Goal: Book appointment/travel/reservation

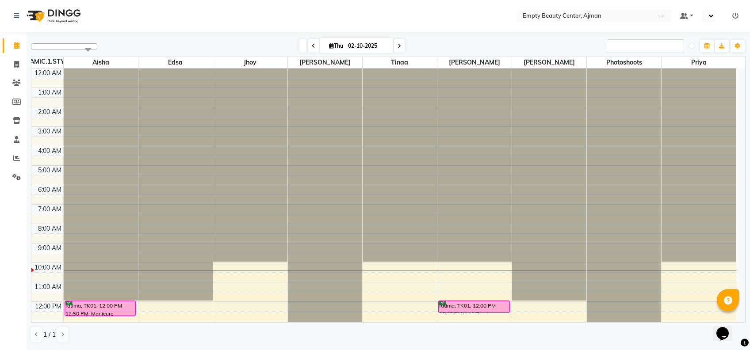
scroll to position [117, 0]
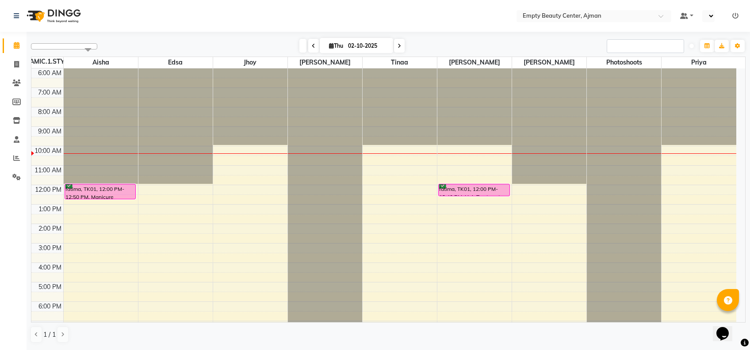
click at [249, 164] on div "12:00 AM 1:00 AM 2:00 AM 3:00 AM 4:00 AM 5:00 AM 6:00 AM 7:00 AM 8:00 AM 9:00 A…" at bounding box center [383, 185] width 705 height 467
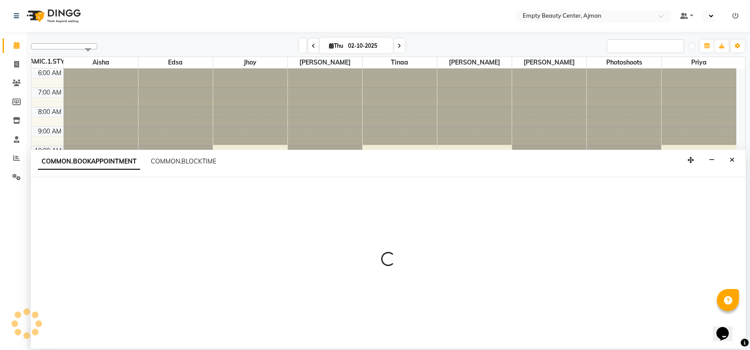
select select "43428"
select select "tentative"
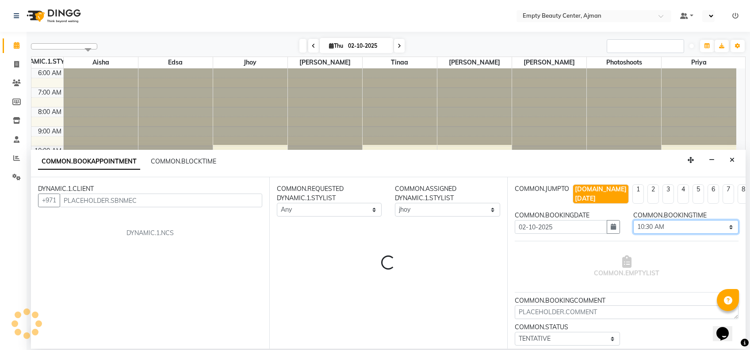
click at [669, 220] on select "[DOMAIN_NAME] 01:00 AM 01:15 AM 01:30 AM 01:45 AM 02:00 AM 02:15 AM 02:30 AM 02…" at bounding box center [685, 227] width 105 height 14
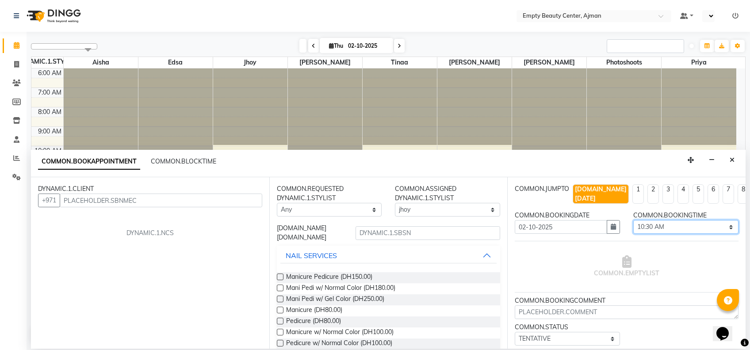
select select "705"
click at [633, 220] on select "[DOMAIN_NAME] 01:00 AM 01:15 AM 01:30 AM 01:45 AM 02:00 AM 02:15 AM 02:30 AM 02…" at bounding box center [685, 227] width 105 height 14
click at [322, 215] on select "Any [PERSON_NAME] Edsa jhoy [PERSON_NAME] Photoshoots Priya [PERSON_NAME] [PERS…" at bounding box center [329, 210] width 105 height 14
select select "43428"
click at [277, 203] on select "Any [PERSON_NAME] Edsa jhoy [PERSON_NAME] Photoshoots Priya [PERSON_NAME] [PERS…" at bounding box center [329, 210] width 105 height 14
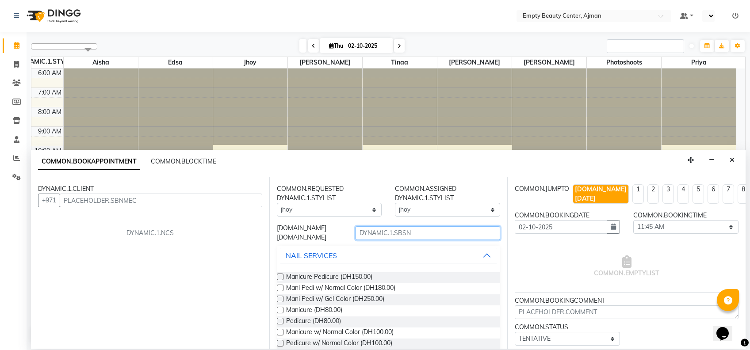
click at [394, 237] on input "text" at bounding box center [428, 233] width 145 height 14
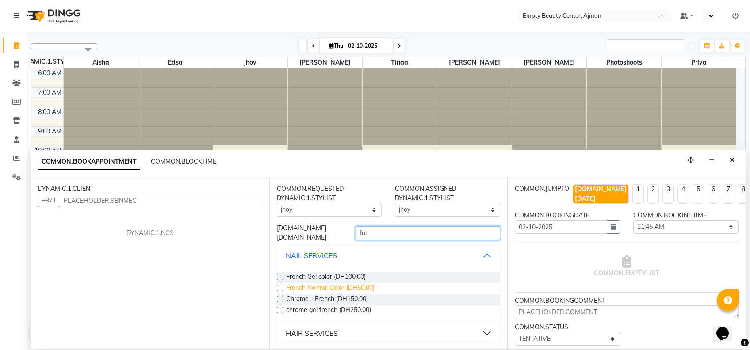
type input "fre"
click at [360, 287] on span "French Normal Color (DH50.00)" at bounding box center [330, 288] width 88 height 11
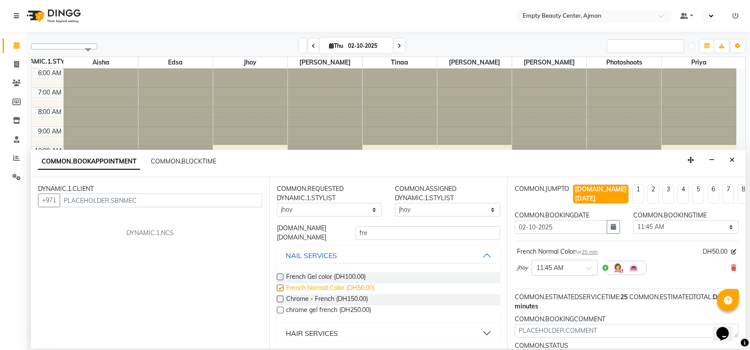
checkbox input "false"
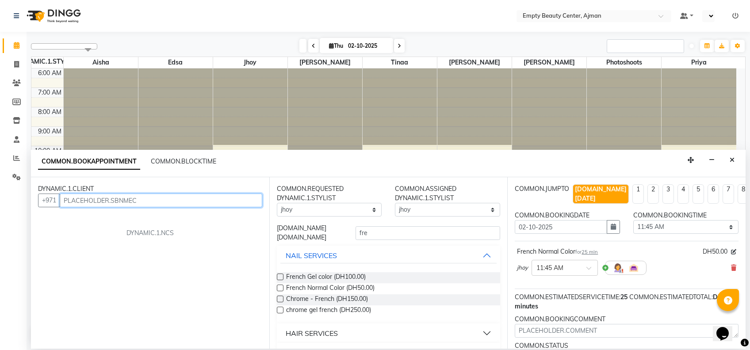
click at [117, 195] on input "text" at bounding box center [161, 201] width 203 height 14
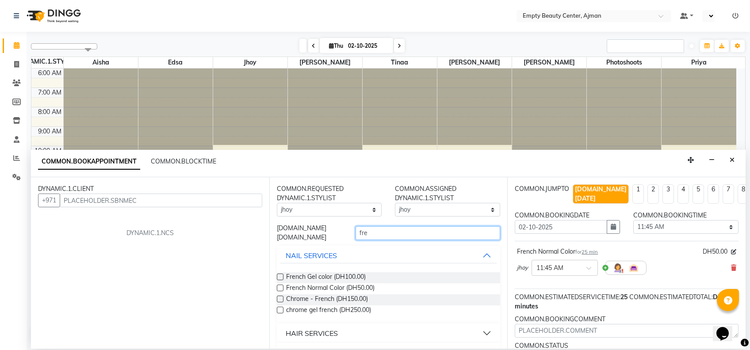
click at [390, 233] on input "fre" at bounding box center [428, 233] width 145 height 14
type input "f"
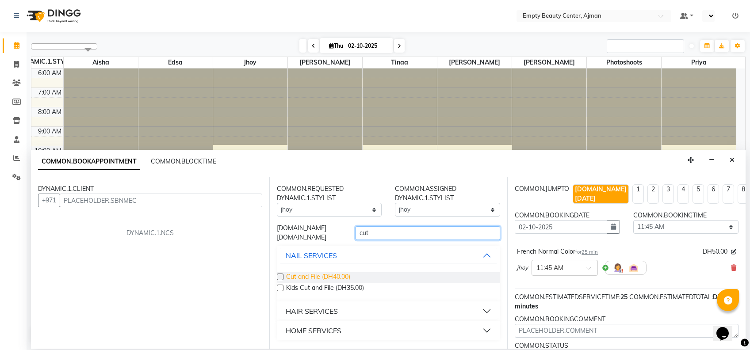
type input "cut"
click at [308, 281] on span "Cut and File (DH40.00)" at bounding box center [318, 277] width 64 height 11
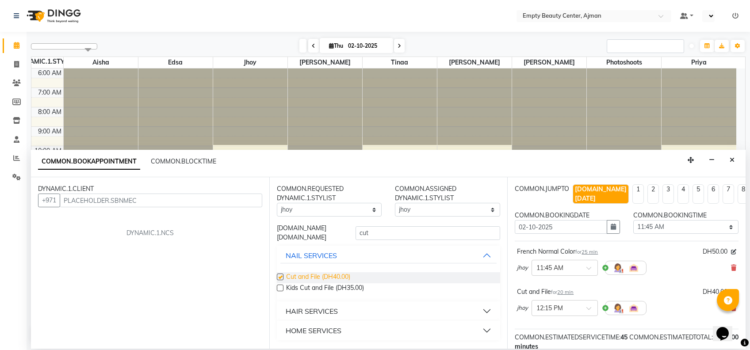
checkbox input "false"
click at [383, 230] on input "cut" at bounding box center [428, 233] width 145 height 14
type input "c"
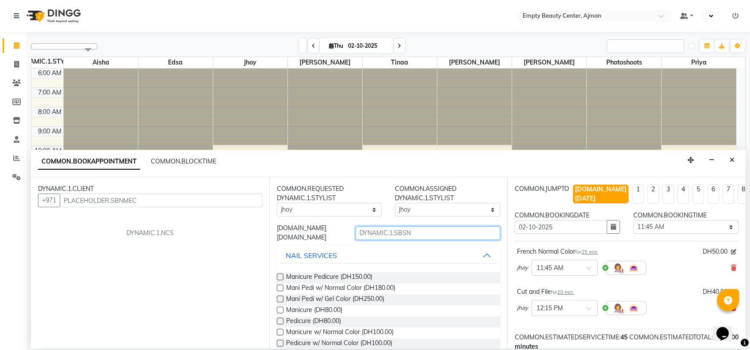
type input "n"
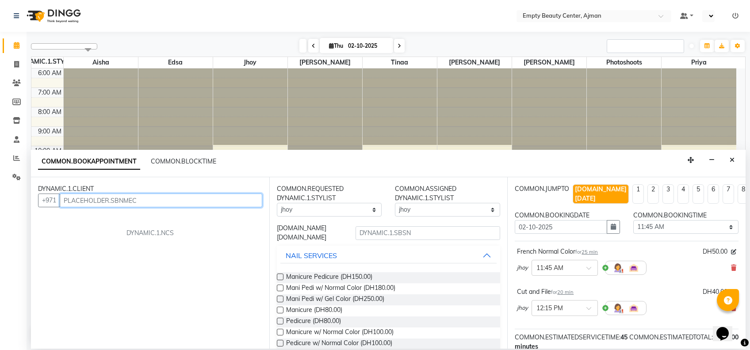
click at [195, 195] on input "text" at bounding box center [161, 201] width 203 height 14
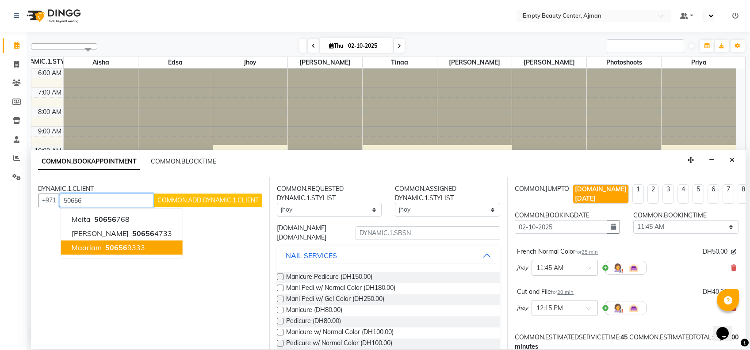
click at [131, 247] on ngb-highlight "50656 9333" at bounding box center [124, 247] width 42 height 9
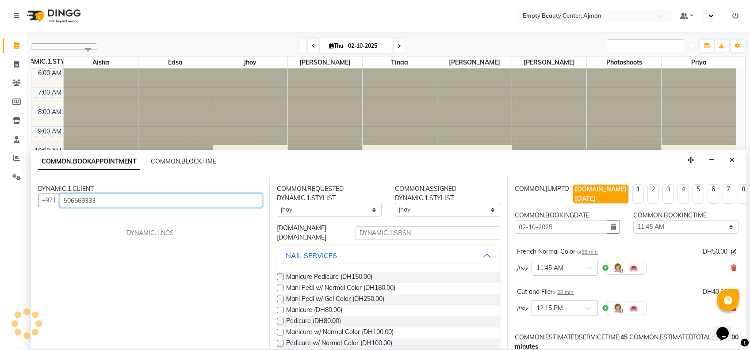
scroll to position [9, 0]
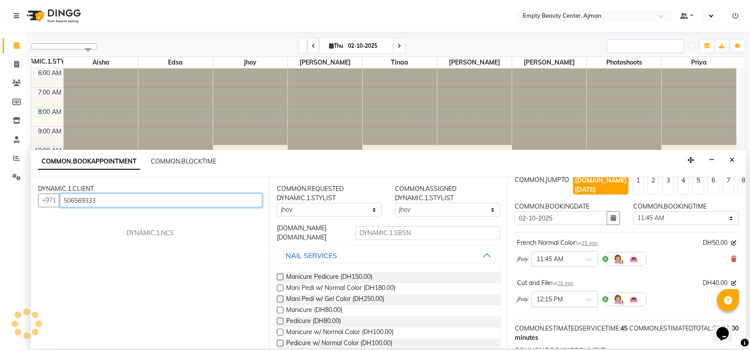
type input "506569333"
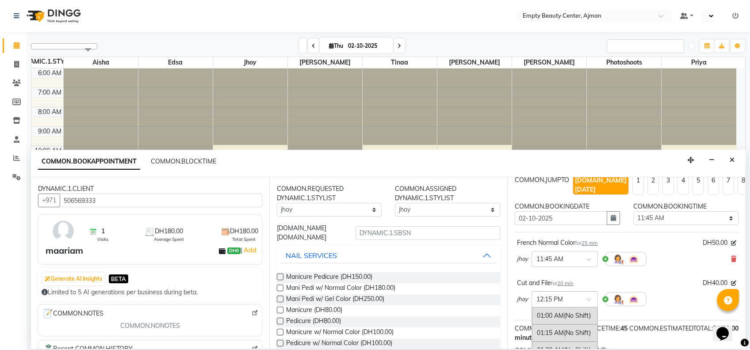
click at [562, 295] on div "× 12:15 PM" at bounding box center [565, 299] width 66 height 16
click at [570, 330] on div "11:45 AM" at bounding box center [564, 338] width 65 height 16
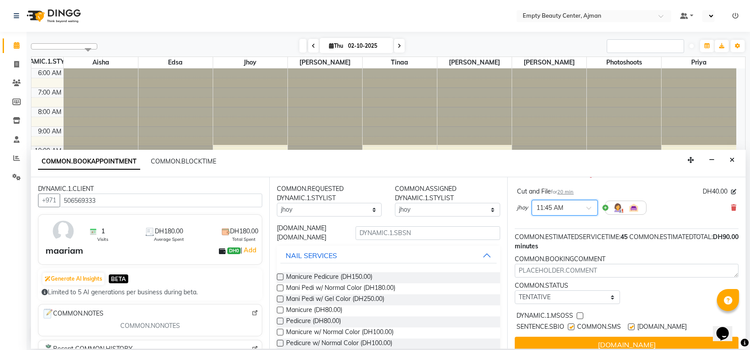
scroll to position [120, 0]
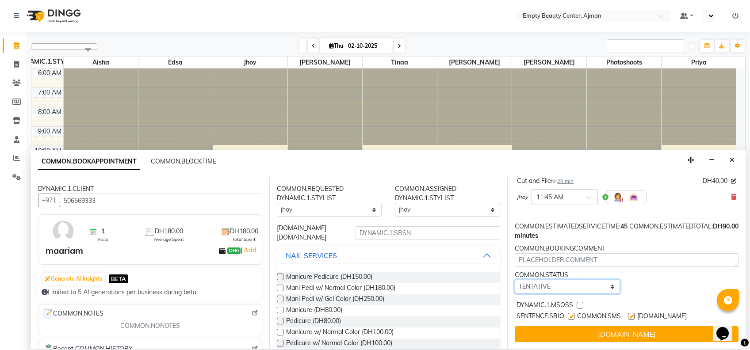
click at [601, 280] on select "[DOMAIN_NAME] TENTATIVE CONFIRM CHECK-IN UPCOMING" at bounding box center [567, 287] width 105 height 14
select select "confirm booking"
click at [515, 280] on select "[DOMAIN_NAME] TENTATIVE CONFIRM CHECK-IN UPCOMING" at bounding box center [567, 287] width 105 height 14
click at [579, 302] on label at bounding box center [580, 305] width 7 height 7
click at [579, 303] on input "checkbox" at bounding box center [580, 306] width 6 height 6
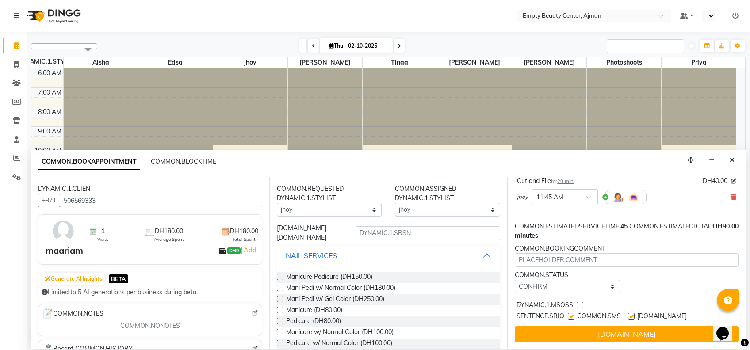
checkbox input "true"
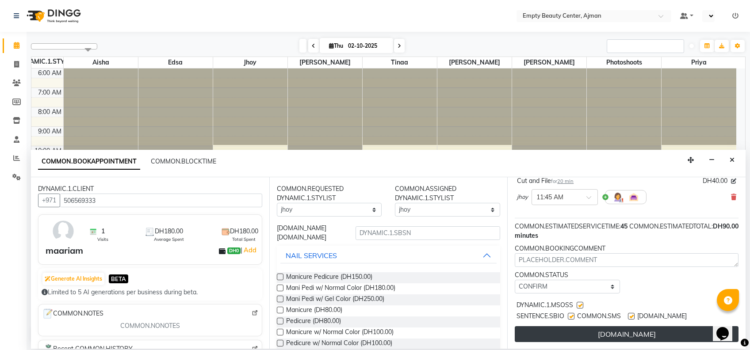
click at [591, 328] on button "[DOMAIN_NAME]" at bounding box center [627, 334] width 224 height 16
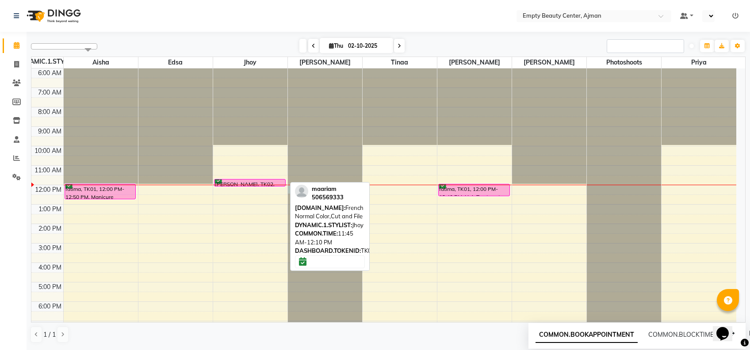
drag, startPoint x: 343, startPoint y: 191, endPoint x: 241, endPoint y: 185, distance: 102.3
click at [241, 185] on tr "fatima, TK01, 12:00 PM-12:50 PM, Manicure Pedicure maariam, TK02, 11:45 AM-12:1…" at bounding box center [383, 185] width 705 height 467
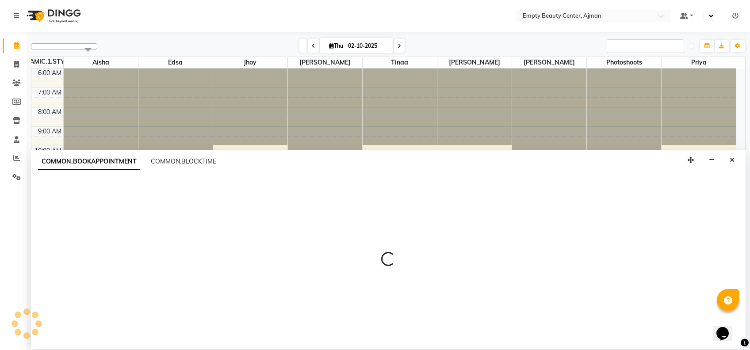
select select "12545"
select select "720"
select select "tentative"
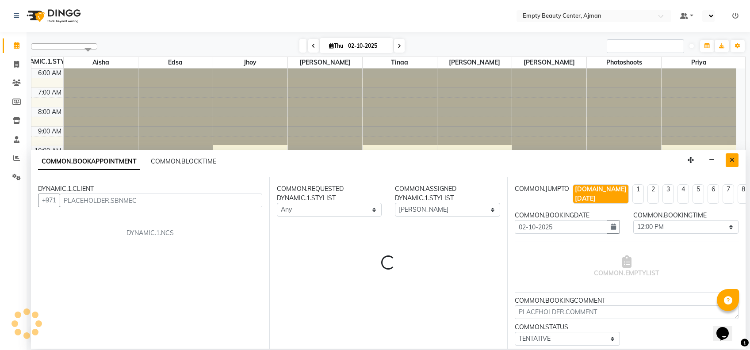
click at [731, 163] on button "Close" at bounding box center [732, 160] width 13 height 14
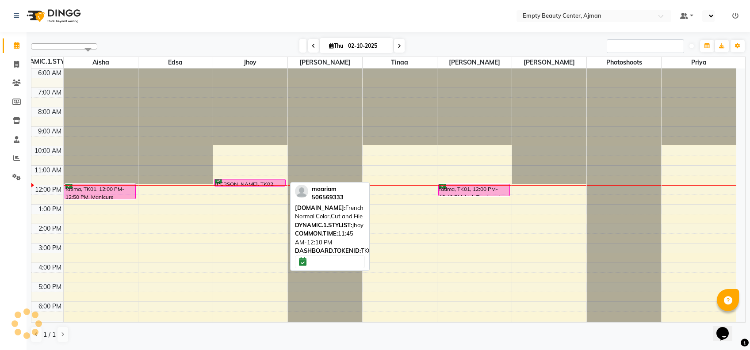
click at [254, 180] on div "[PERSON_NAME], TK02, 11:45 AM-12:10 PM, French Normal Color,Cut and File" at bounding box center [249, 183] width 71 height 7
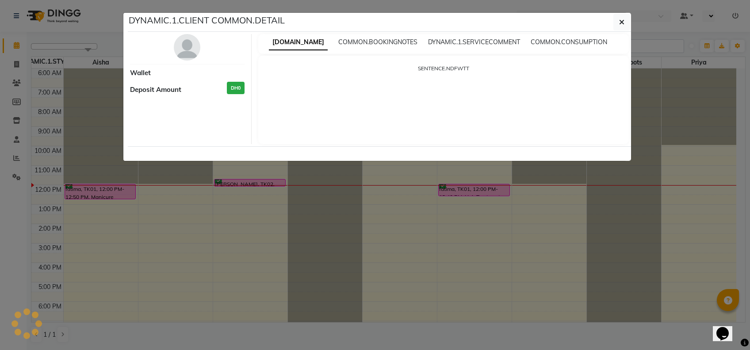
select select "6"
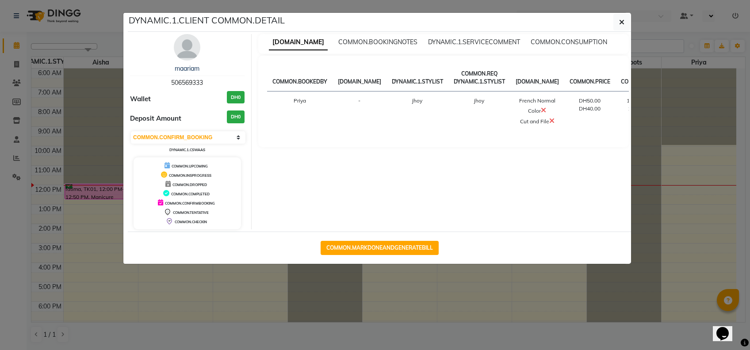
click at [263, 299] on ngb-modal-window "DYNAMIC.1.CLIENT COMMON.DETAIL maariam 506569333 Wallet DH0 Deposit Amount DH0 …" at bounding box center [375, 175] width 750 height 350
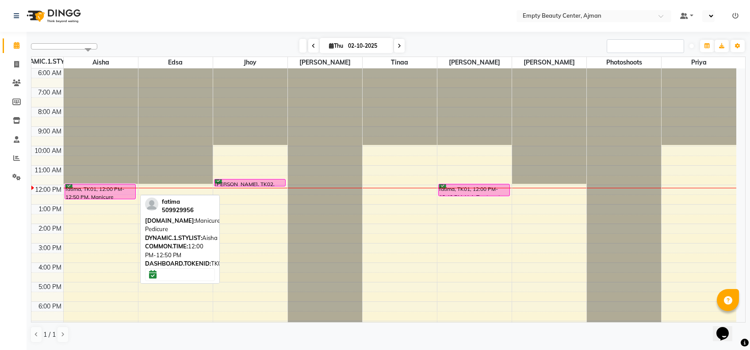
click at [112, 185] on div "fatima, TK01, 12:00 PM-12:50 PM, Manicure Pedicure" at bounding box center [100, 191] width 71 height 15
select select "6"
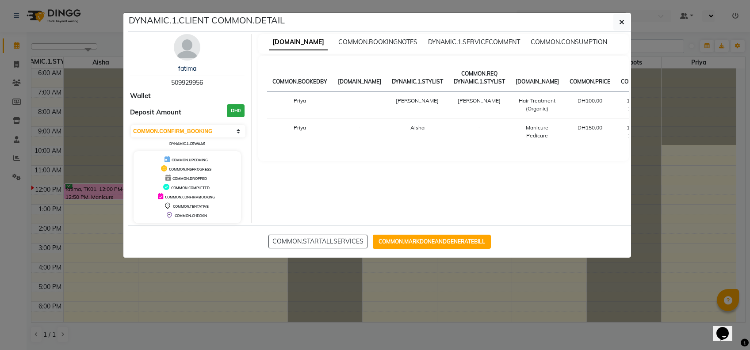
click at [178, 306] on ngb-modal-window "DYNAMIC.1.CLIENT COMMON.DETAIL fatima 509929956 Wallet Deposit Amount DH0 [DOMA…" at bounding box center [375, 175] width 750 height 350
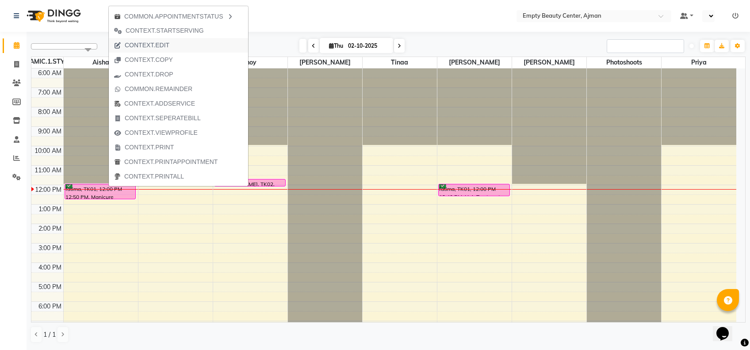
click at [212, 39] on button "CONTEXT.EDIT" at bounding box center [178, 45] width 139 height 15
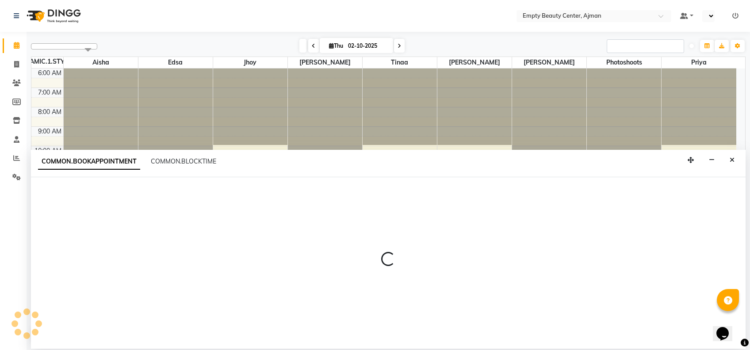
select select "tentative"
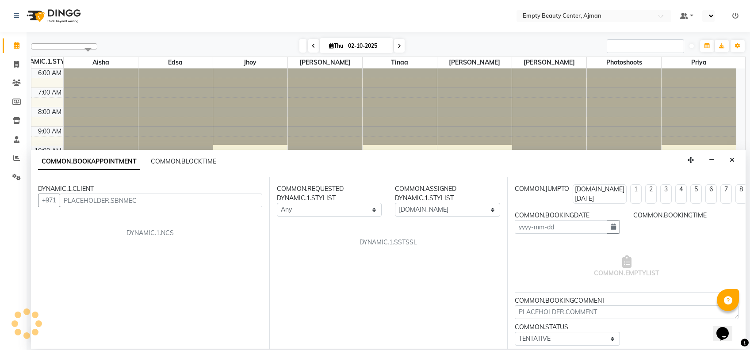
type input "02-10-2025"
select select "confirm booking"
select select "720"
select select "59636"
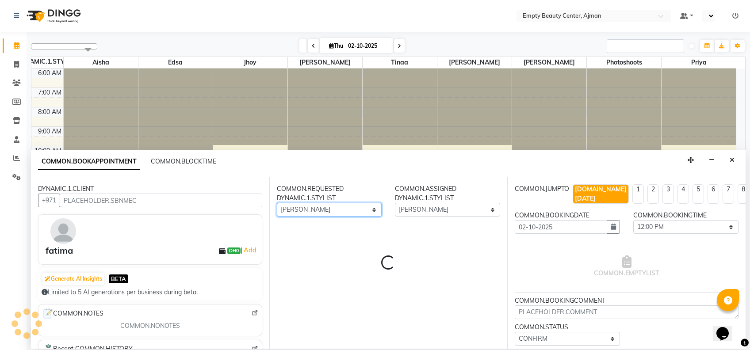
click at [322, 203] on select "Any [PERSON_NAME] Edsa jhoy [PERSON_NAME] Photoshoots Priya [PERSON_NAME] [PERS…" at bounding box center [329, 210] width 105 height 14
click at [277, 203] on select "Any [PERSON_NAME] Edsa jhoy [PERSON_NAME] Photoshoots Priya [PERSON_NAME] [PERS…" at bounding box center [329, 210] width 105 height 14
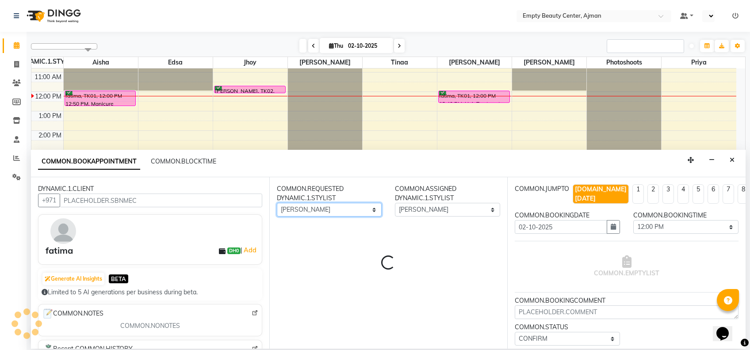
select select "1181"
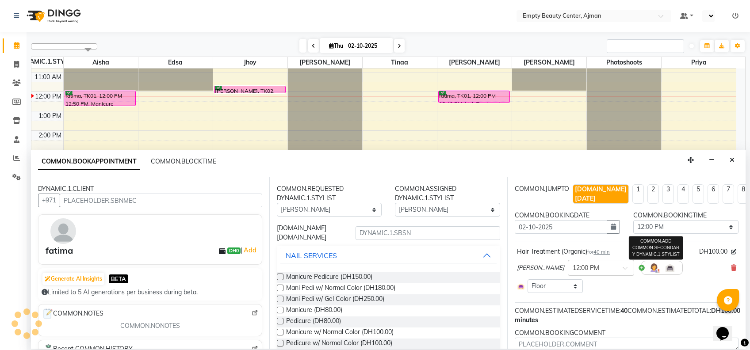
select select "1181"
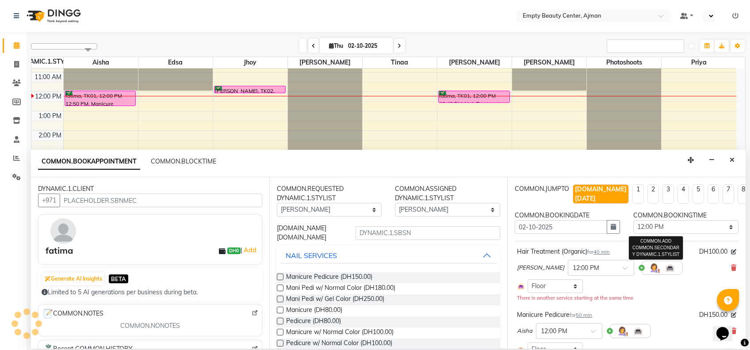
click at [649, 263] on img at bounding box center [654, 268] width 11 height 11
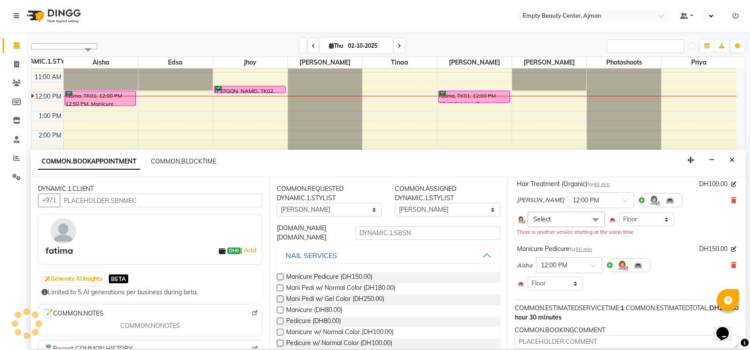
scroll to position [68, 0]
click at [573, 211] on span "Select" at bounding box center [566, 218] width 77 height 15
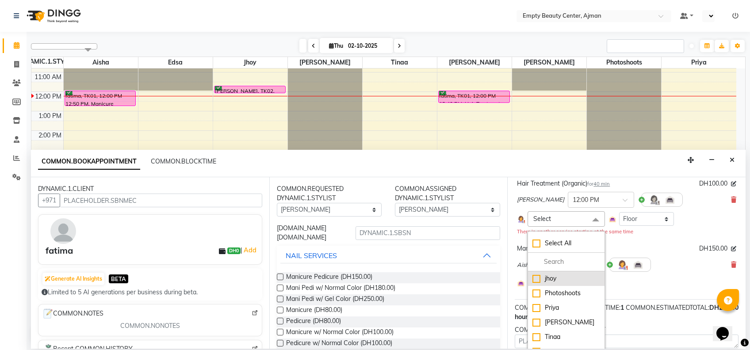
scroll to position [0, 0]
click at [647, 244] on div "Manicure Pedicure for 50 min DH150.00" at bounding box center [626, 248] width 219 height 9
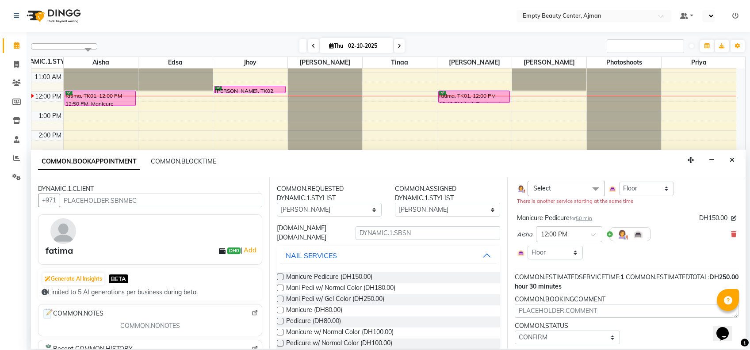
scroll to position [110, 0]
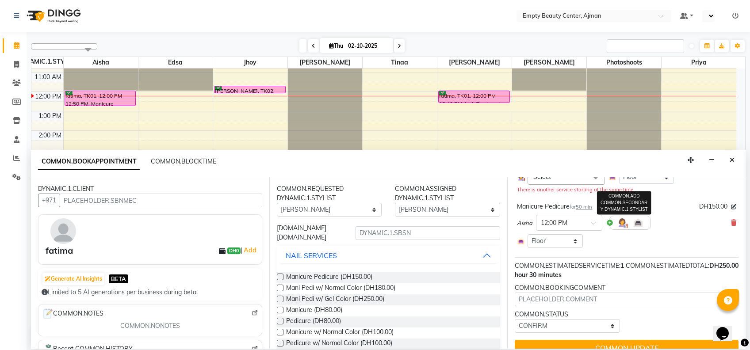
click at [625, 218] on img at bounding box center [622, 223] width 11 height 11
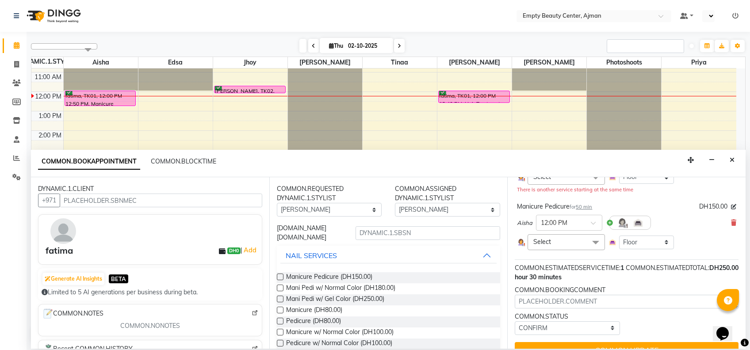
click at [566, 234] on span "Select" at bounding box center [566, 241] width 77 height 15
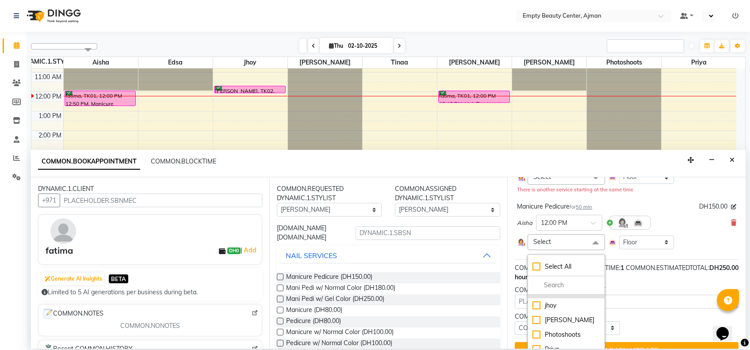
scroll to position [0, 0]
click at [560, 298] on div "Edsa" at bounding box center [565, 302] width 67 height 9
checkbox input "true"
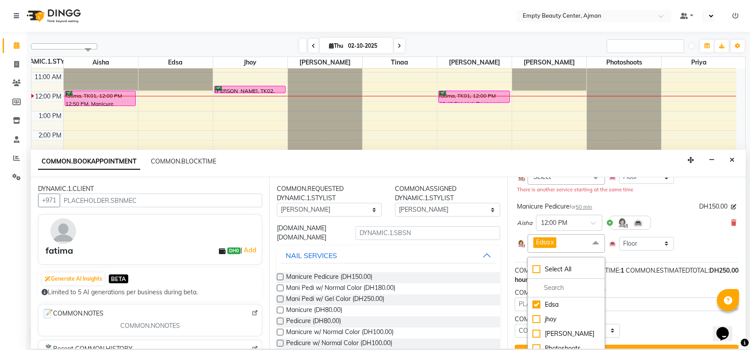
click at [640, 288] on div "COMMON.BOOKINGCOMMENT" at bounding box center [627, 292] width 224 height 9
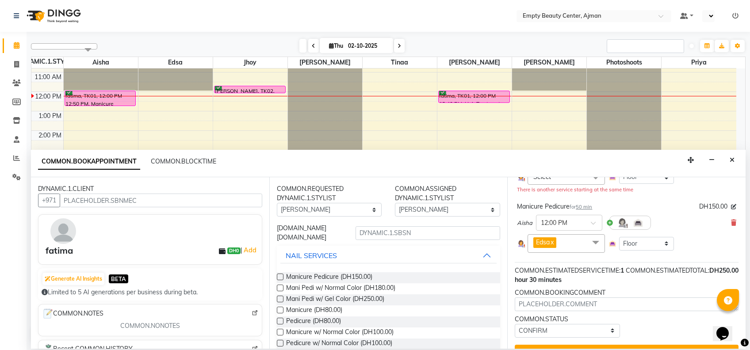
scroll to position [128, 0]
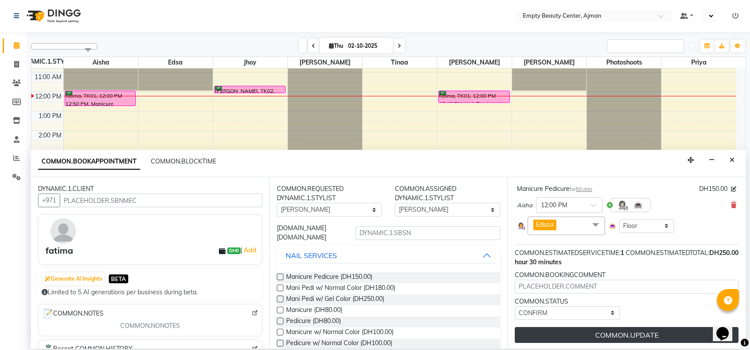
click at [584, 327] on button "COMMON.UPDATE" at bounding box center [627, 335] width 224 height 16
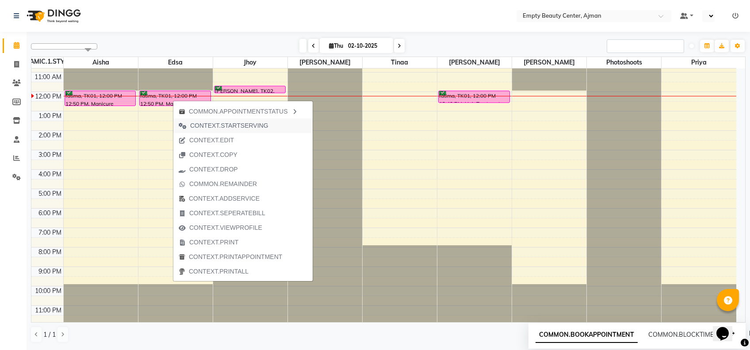
click at [224, 124] on span "CONTEXT.STARTSERVING" at bounding box center [229, 125] width 78 height 9
